Goal: Find specific page/section

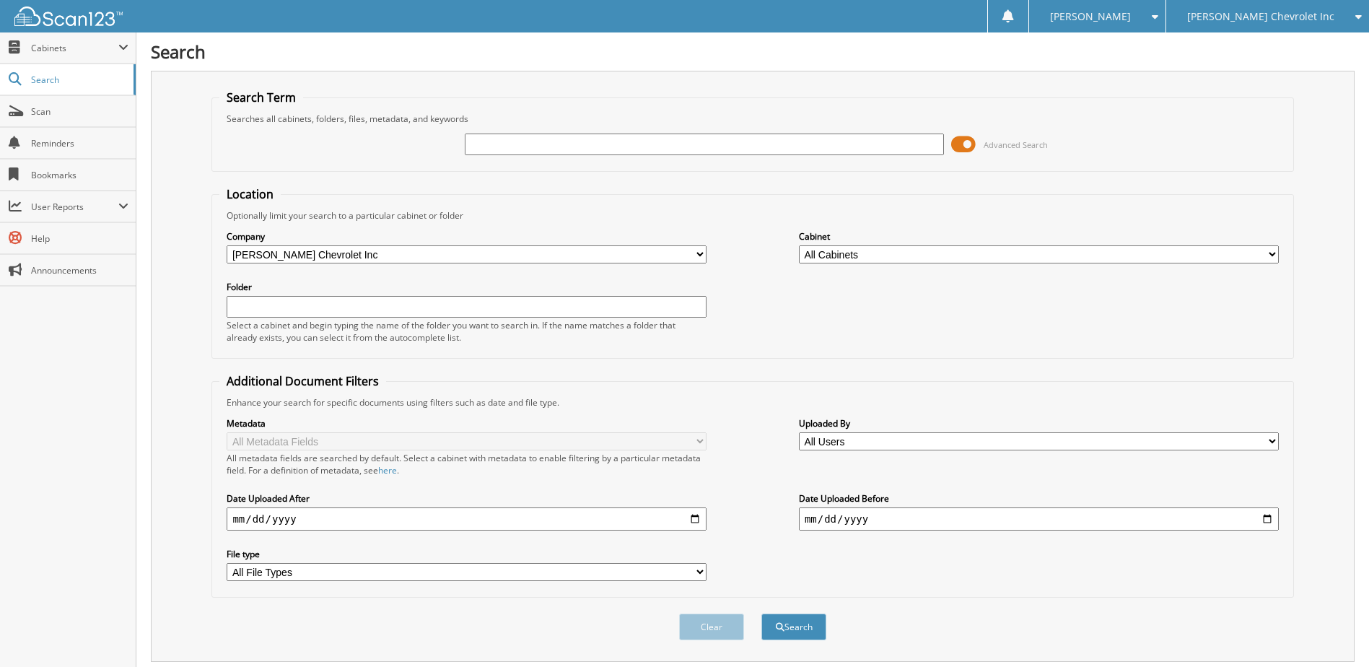
click at [512, 145] on input "text" at bounding box center [705, 145] width 480 height 22
type input "PM563398"
click at [761, 613] on button "Search" at bounding box center [793, 626] width 65 height 27
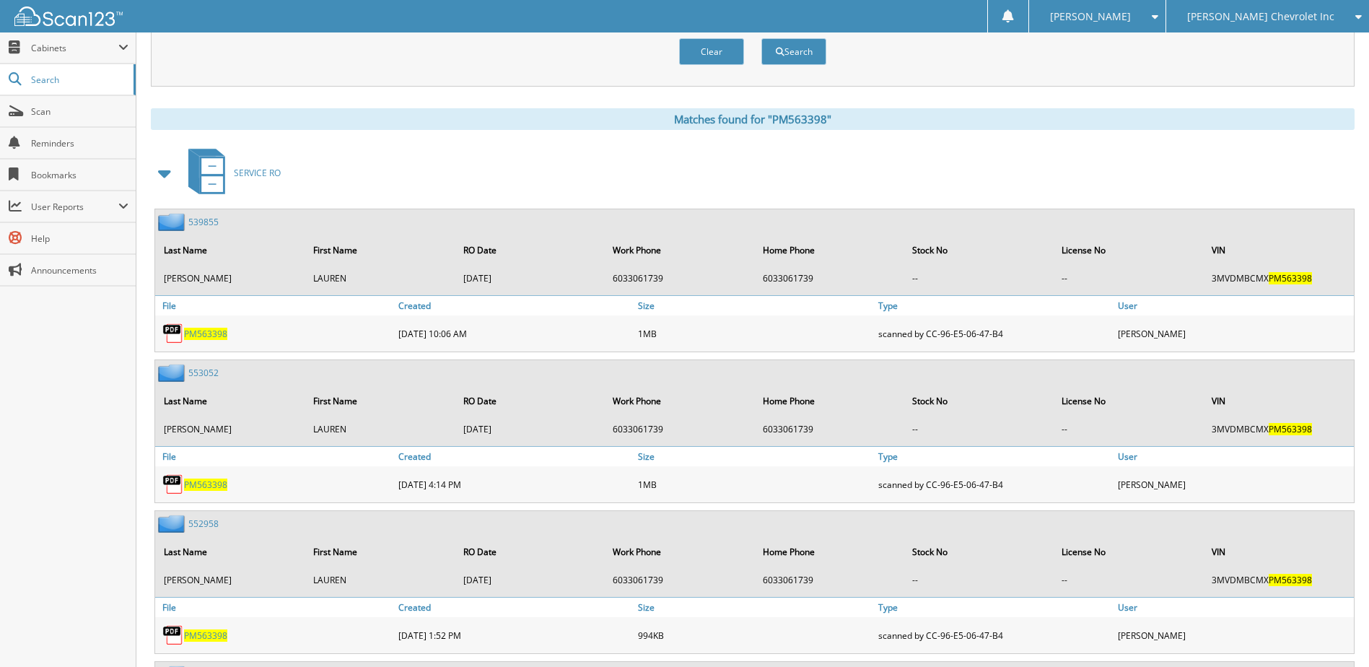
scroll to position [577, 0]
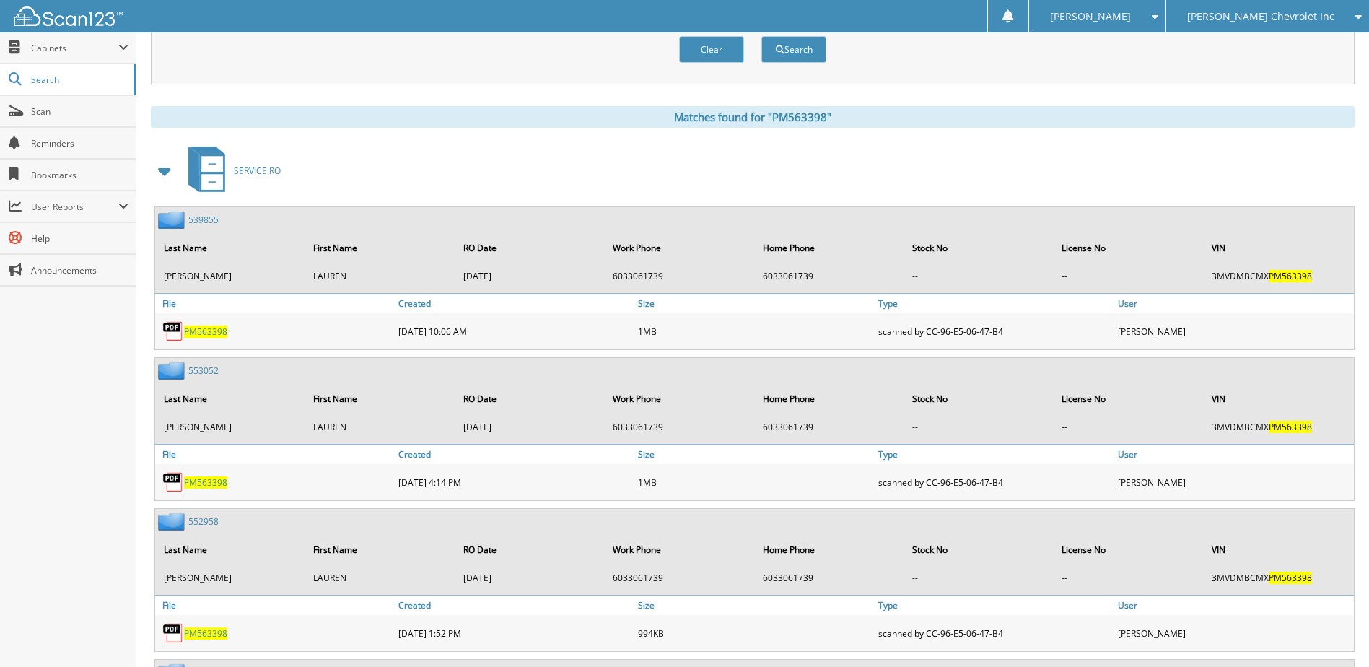
click at [163, 171] on span at bounding box center [165, 171] width 20 height 26
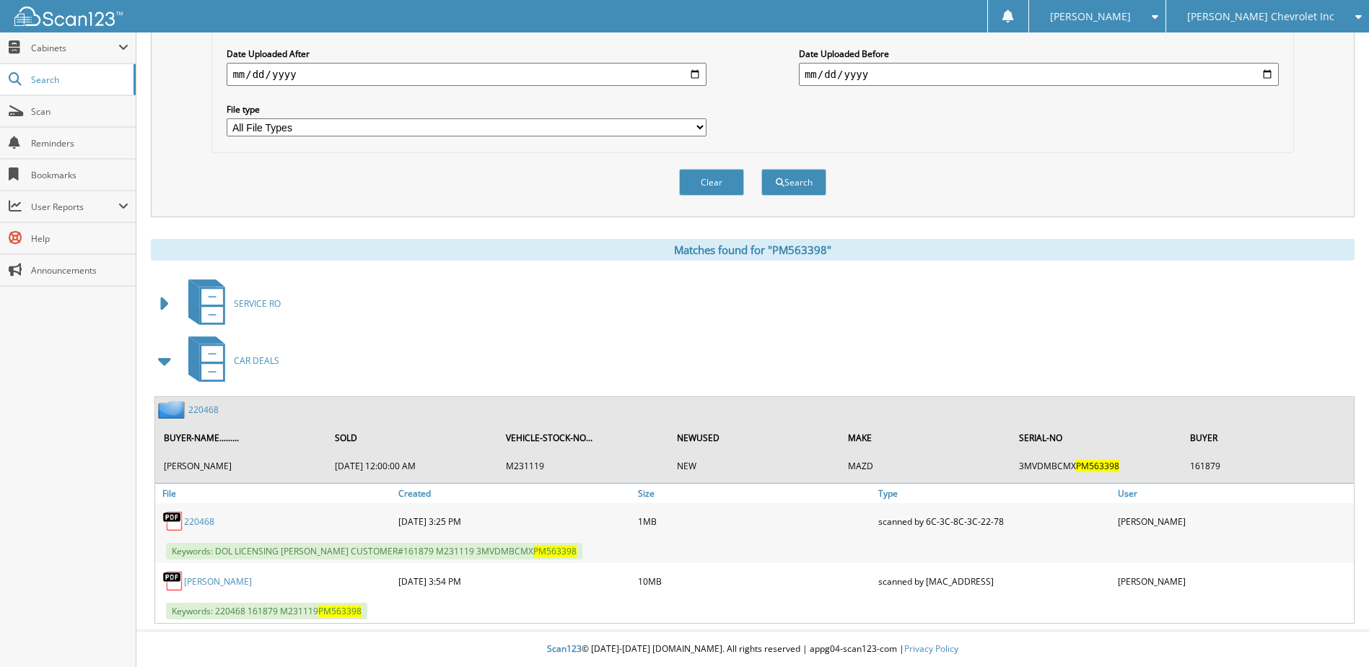
click at [209, 409] on link "220468" at bounding box center [203, 409] width 30 height 12
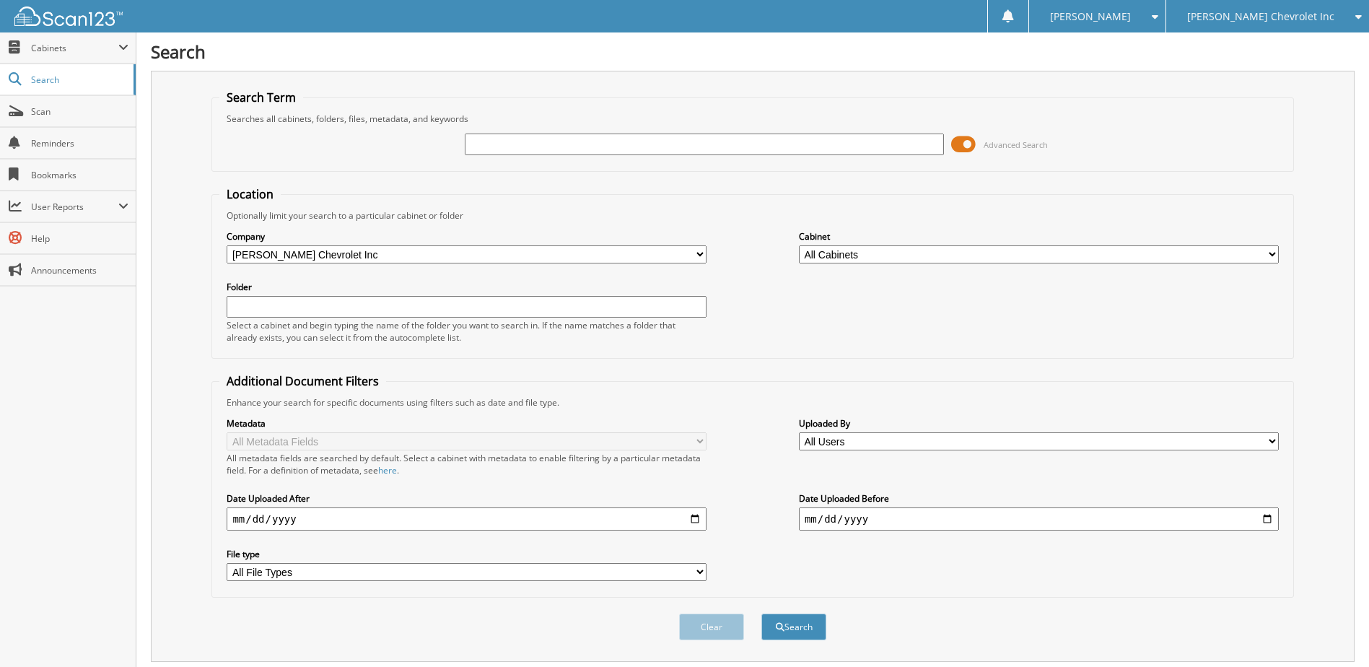
click at [532, 152] on input "text" at bounding box center [705, 145] width 480 height 22
type input "232515"
click at [761, 613] on button "Search" at bounding box center [793, 626] width 65 height 27
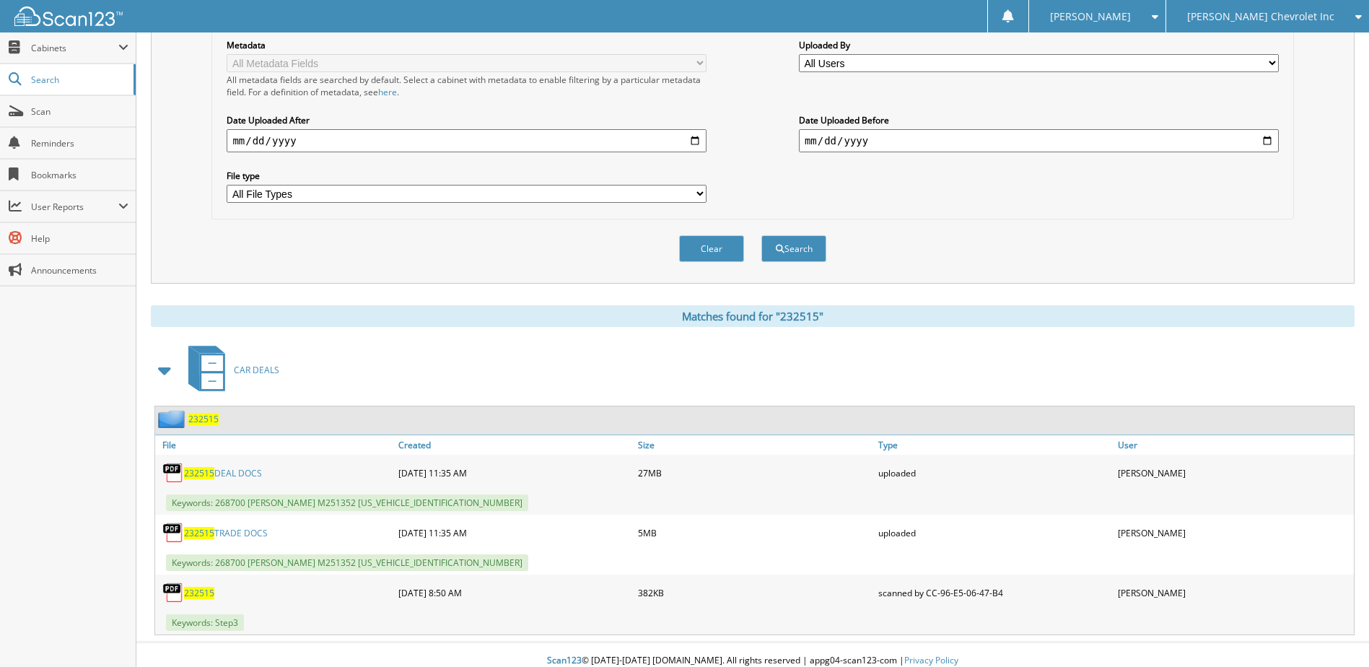
scroll to position [390, 0]
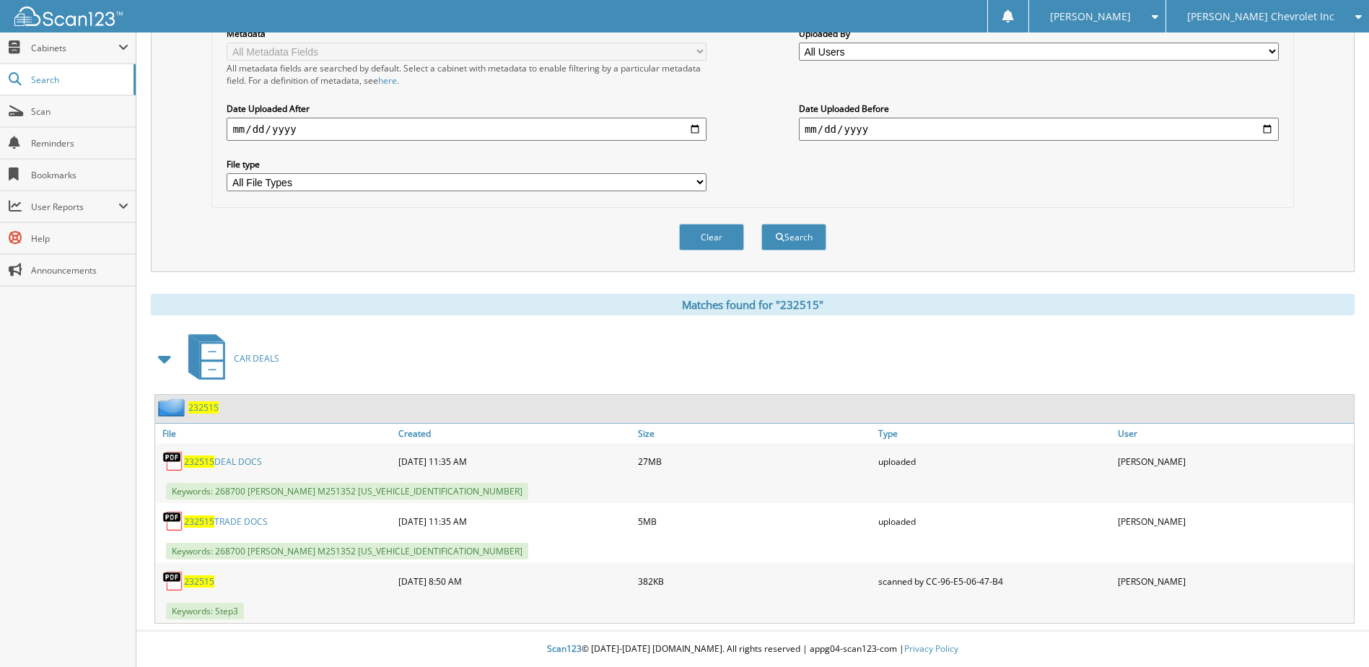
click at [195, 406] on span "232515" at bounding box center [203, 407] width 30 height 12
